Goal: Information Seeking & Learning: Learn about a topic

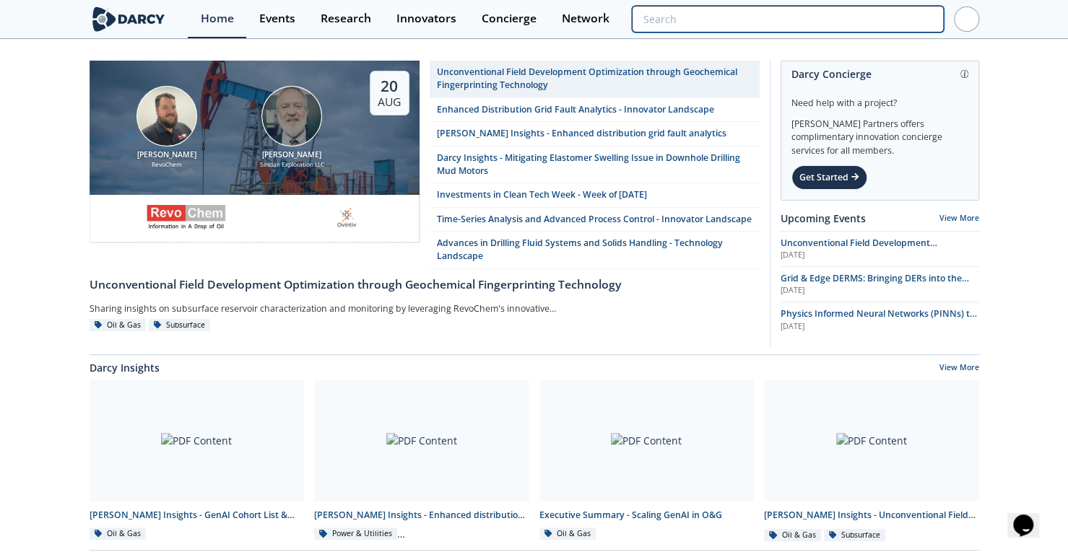
click at [880, 26] on input "search" at bounding box center [787, 19] width 311 height 27
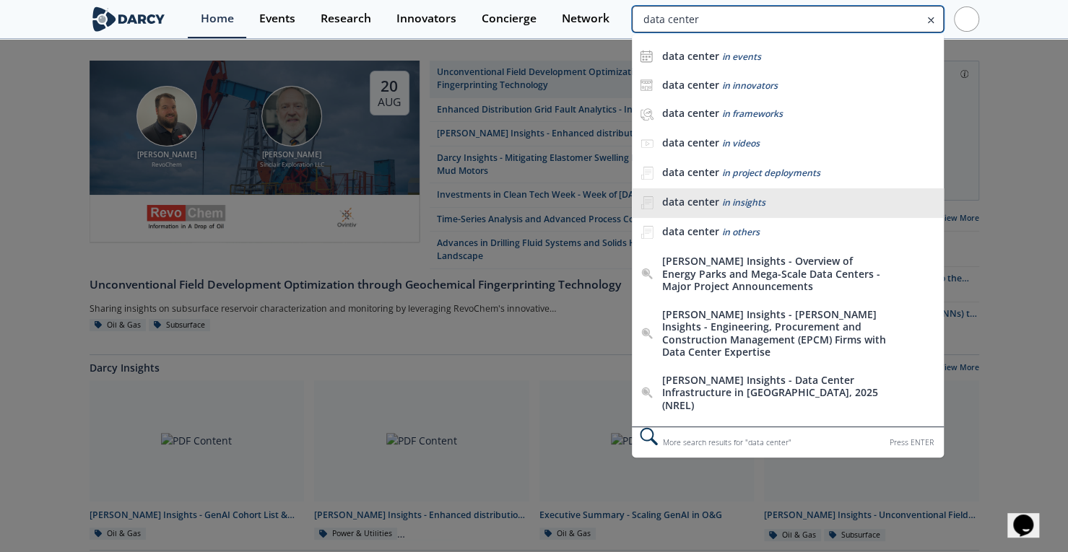
type input "data center"
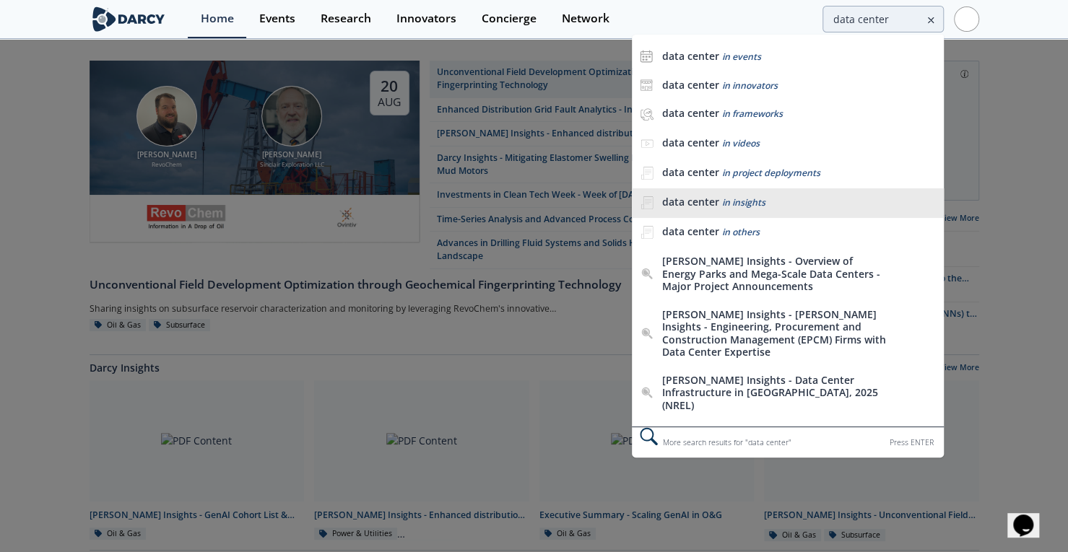
click at [759, 206] on span "in insights" at bounding box center [742, 202] width 43 height 12
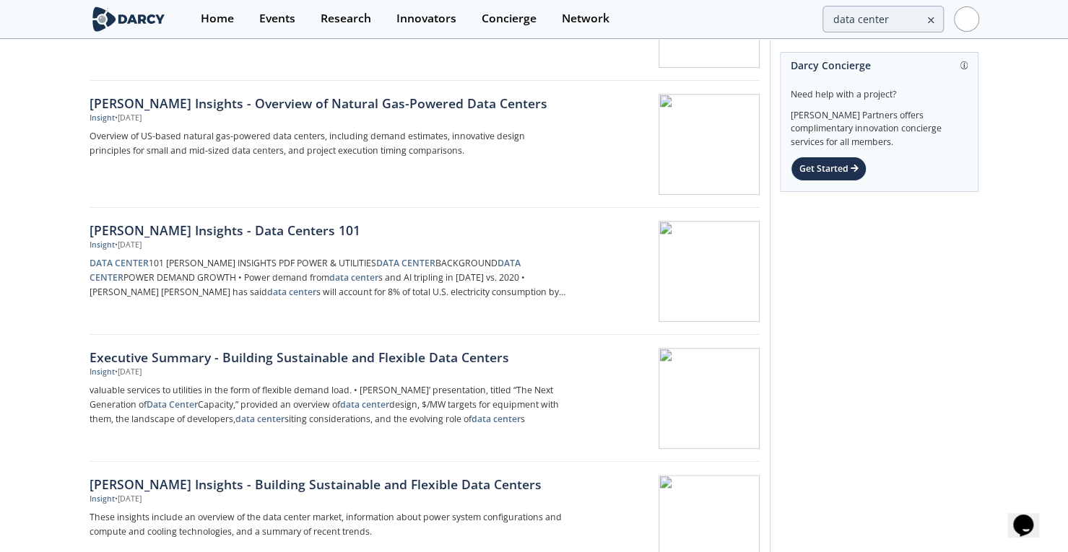
scroll to position [885, 0]
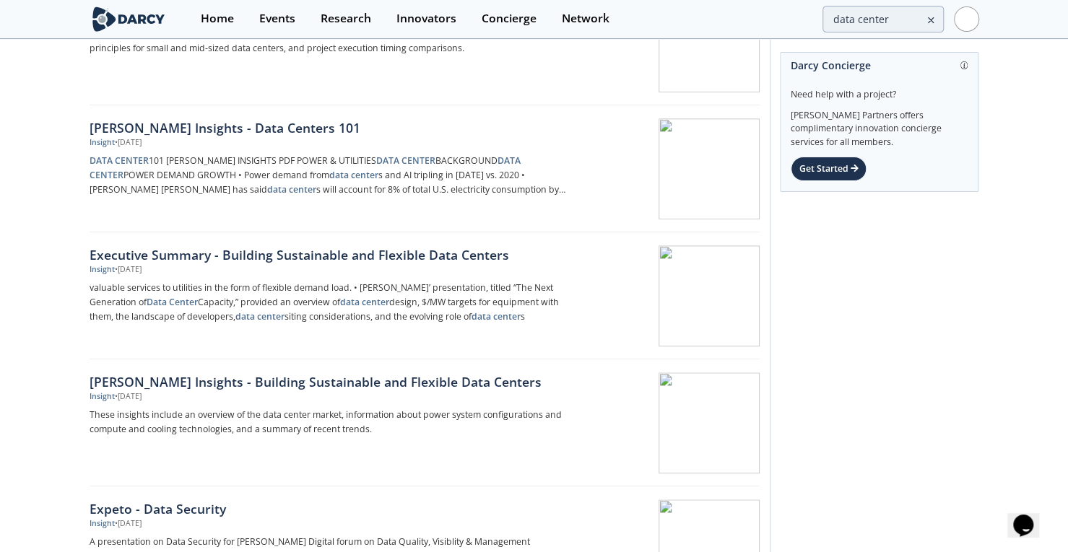
drag, startPoint x: 958, startPoint y: 300, endPoint x: 936, endPoint y: 394, distance: 95.7
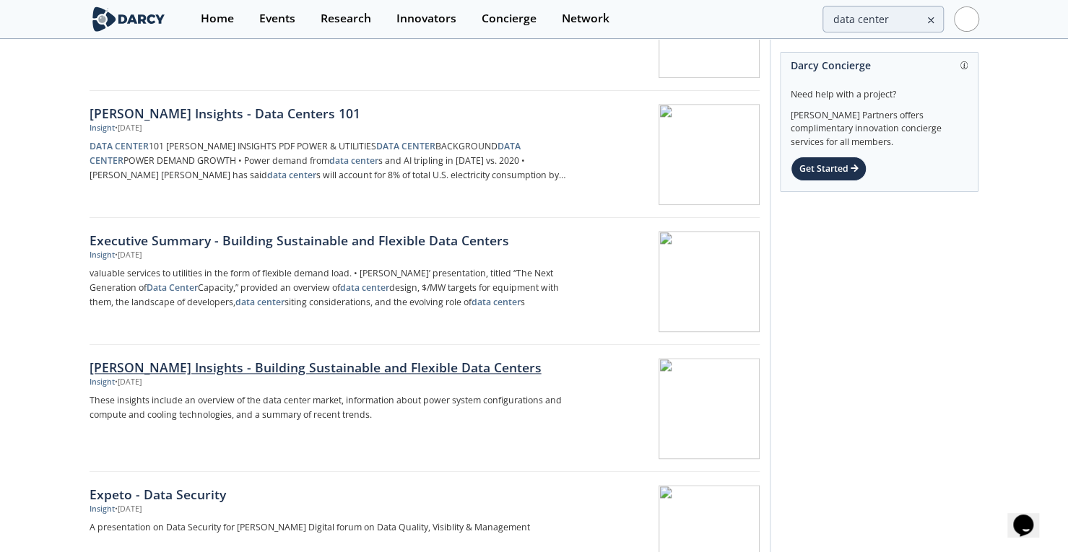
click at [319, 365] on div "[PERSON_NAME] Insights - Building Sustainable and Flexible Data Centers" at bounding box center [329, 367] width 478 height 19
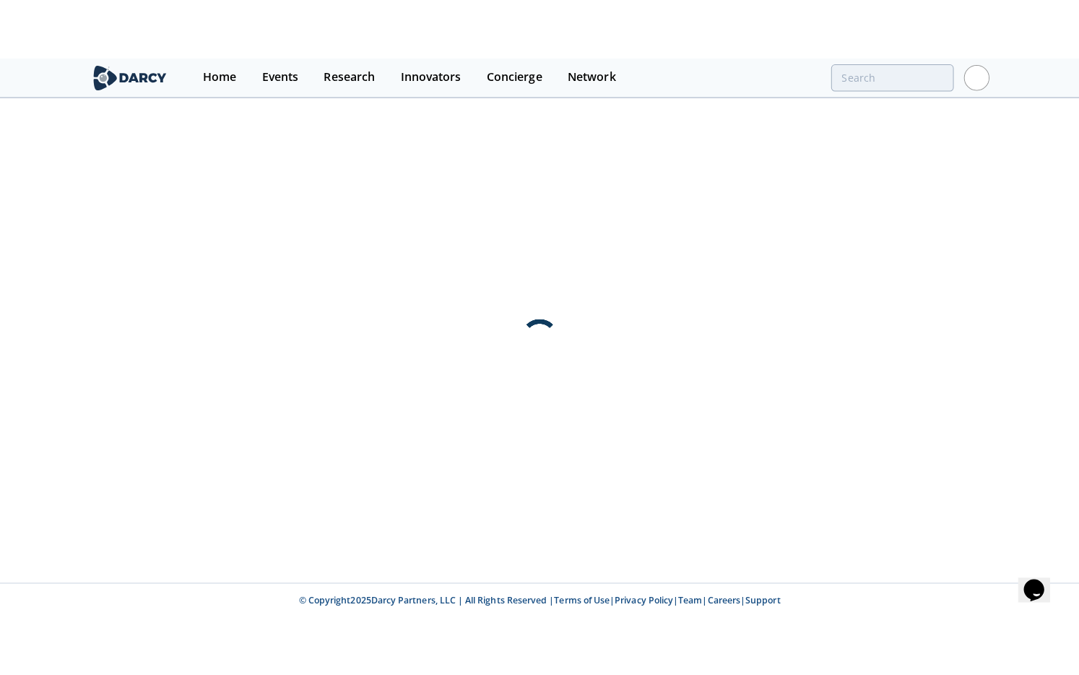
scroll to position [0, 0]
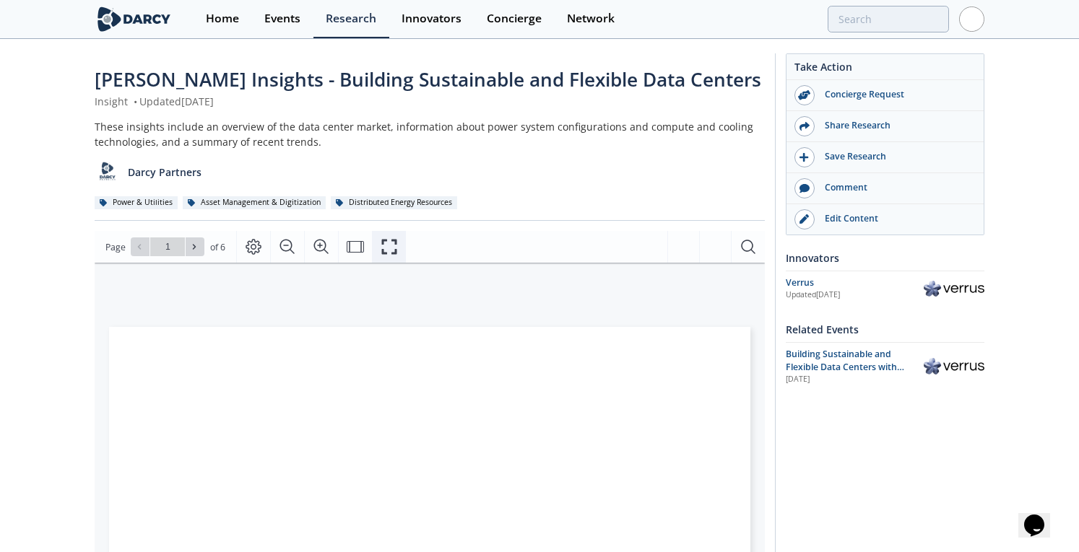
click at [386, 253] on icon "Fullscreen" at bounding box center [389, 246] width 17 height 17
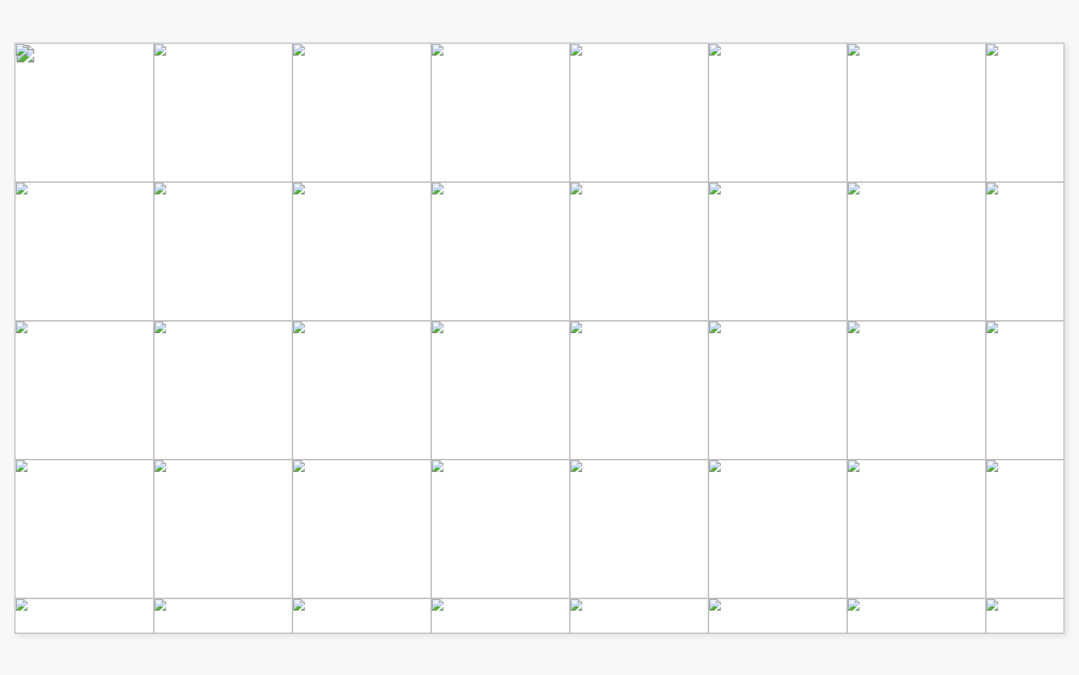
click at [376, 363] on span "London Economics International" at bounding box center [387, 359] width 142 height 8
click at [378, 357] on span "London Economics International" at bounding box center [387, 359] width 142 height 8
